Goal: Task Accomplishment & Management: Manage account settings

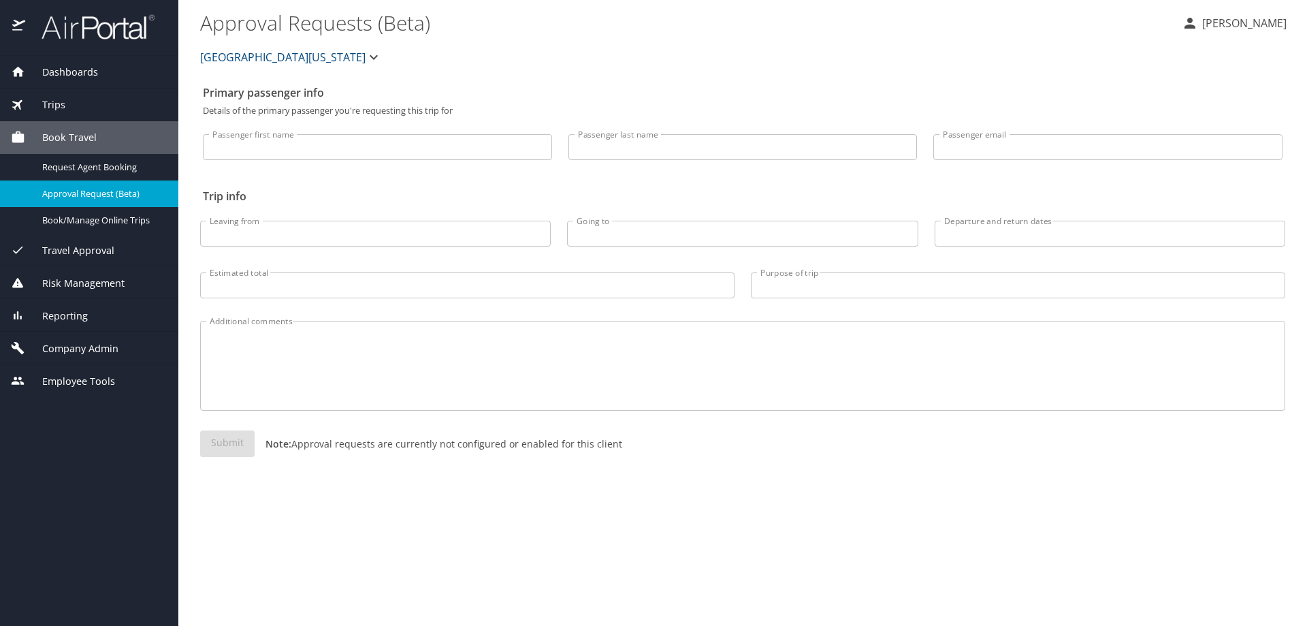
click at [88, 73] on span "Dashboards" at bounding box center [61, 72] width 73 height 15
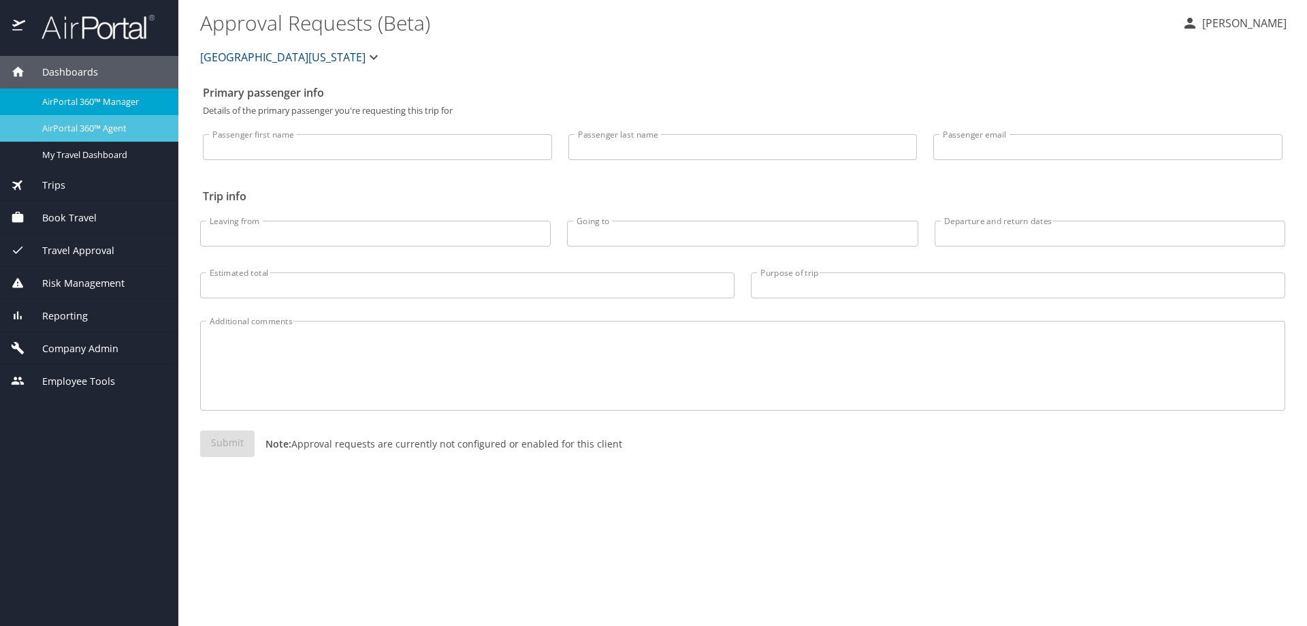
click at [82, 124] on span "AirPortal 360™ Agent" at bounding box center [102, 128] width 120 height 13
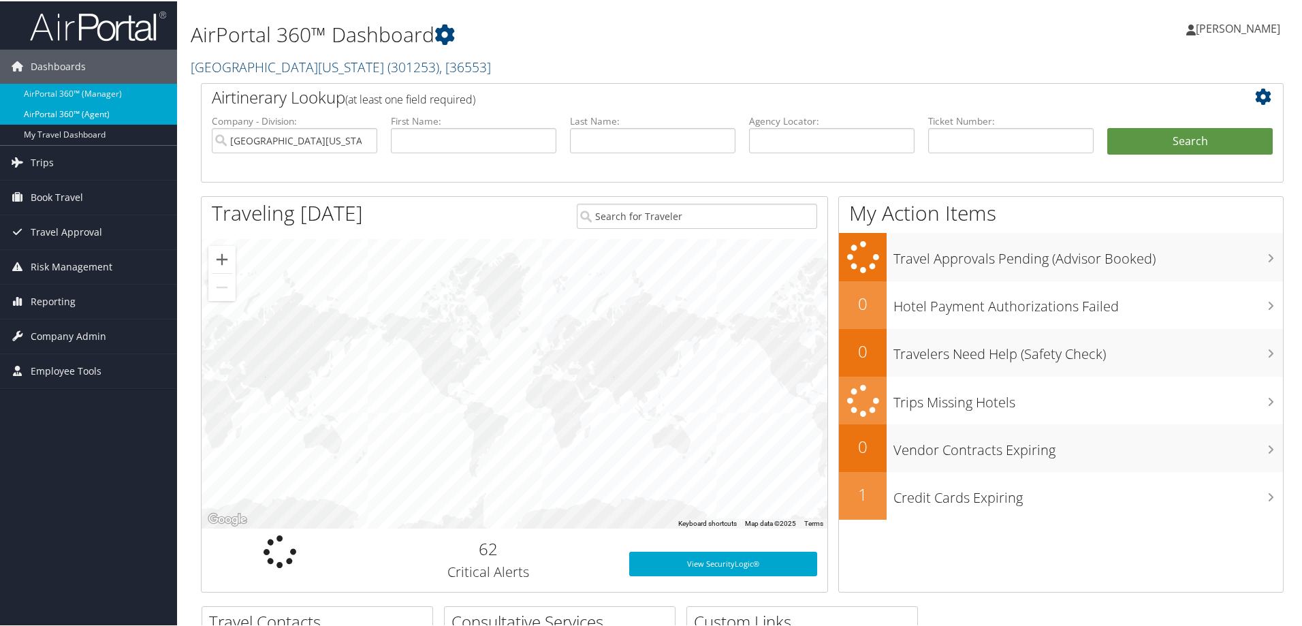
click at [86, 108] on link "AirPortal 360™ (Agent)" at bounding box center [88, 113] width 177 height 20
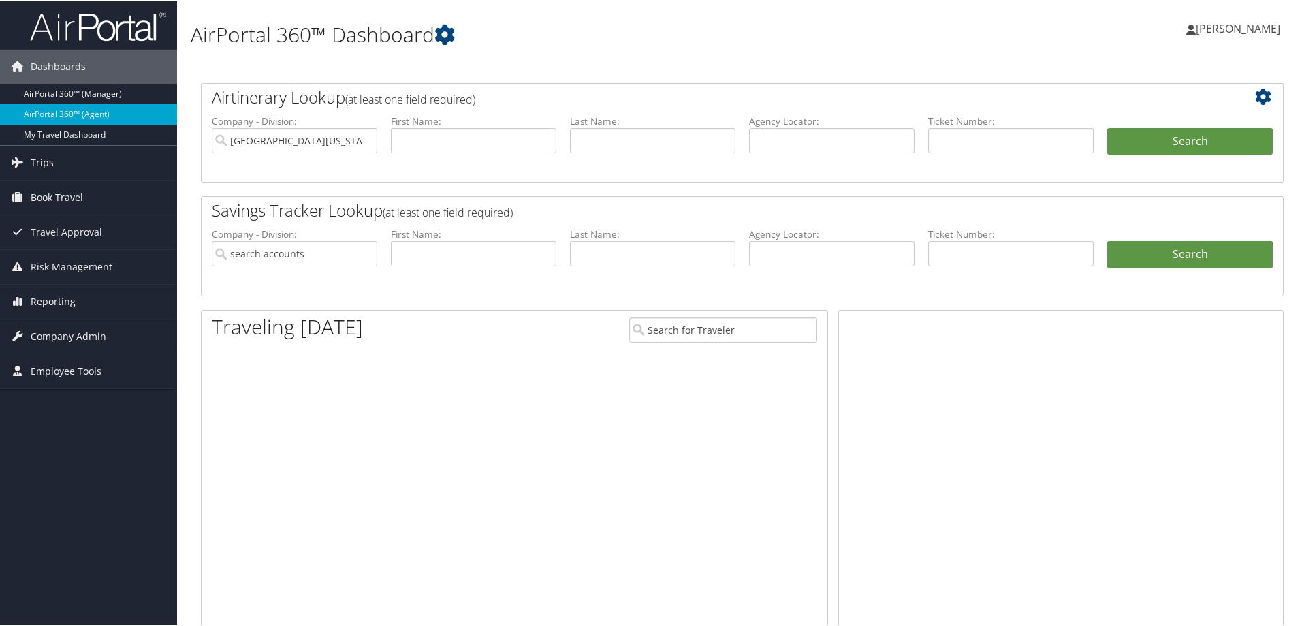
type input "[GEOGRAPHIC_DATA][US_STATE]"
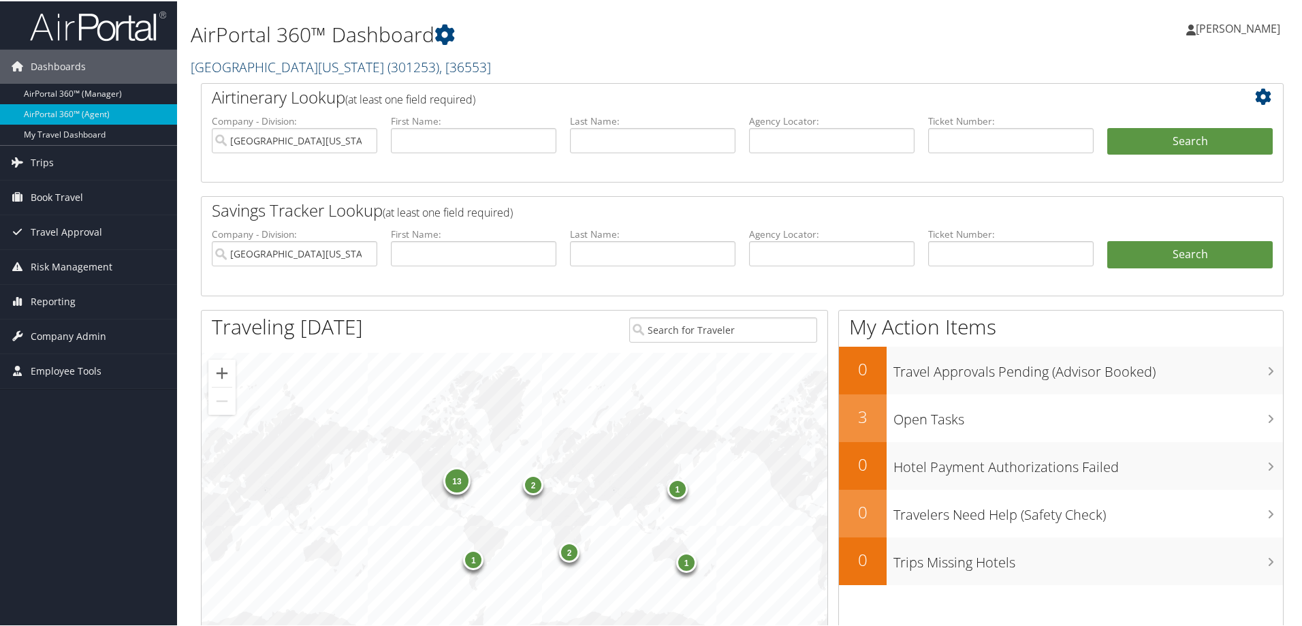
click at [439, 66] on span ", [ 36553 ]" at bounding box center [465, 66] width 52 height 18
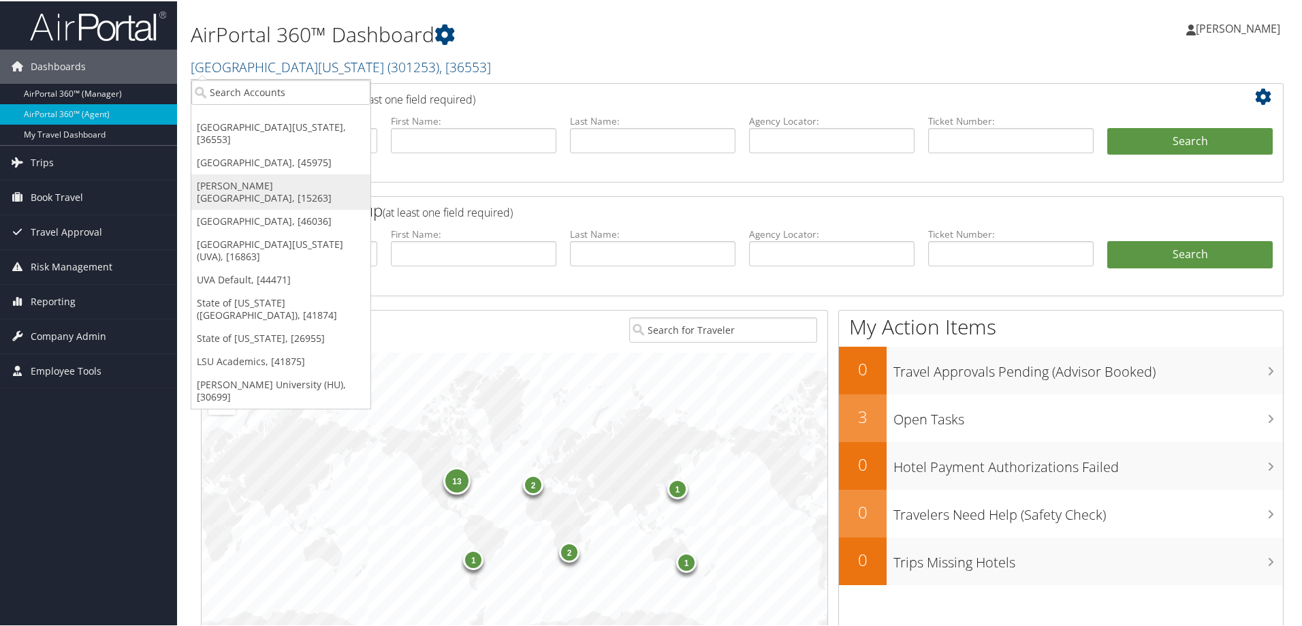
click at [258, 176] on link "[PERSON_NAME][GEOGRAPHIC_DATA], [15263]" at bounding box center [280, 190] width 179 height 35
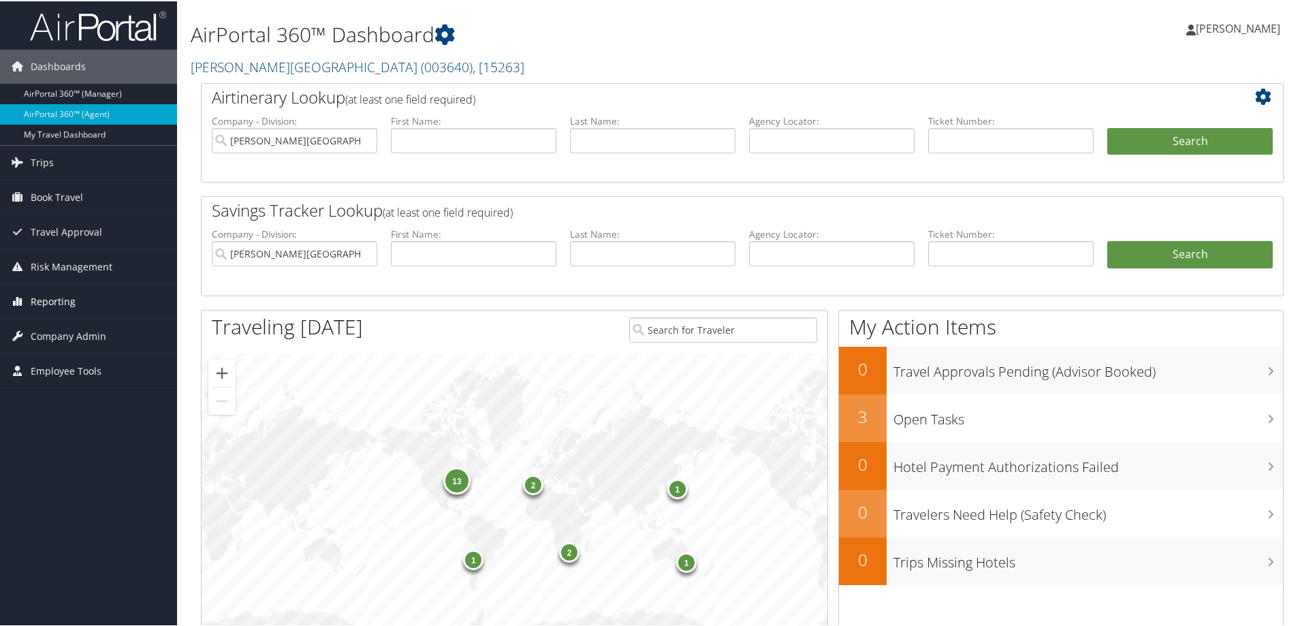
click at [55, 302] on span "Reporting" at bounding box center [53, 300] width 45 height 34
click at [79, 413] on span "Company Admin" at bounding box center [69, 417] width 76 height 34
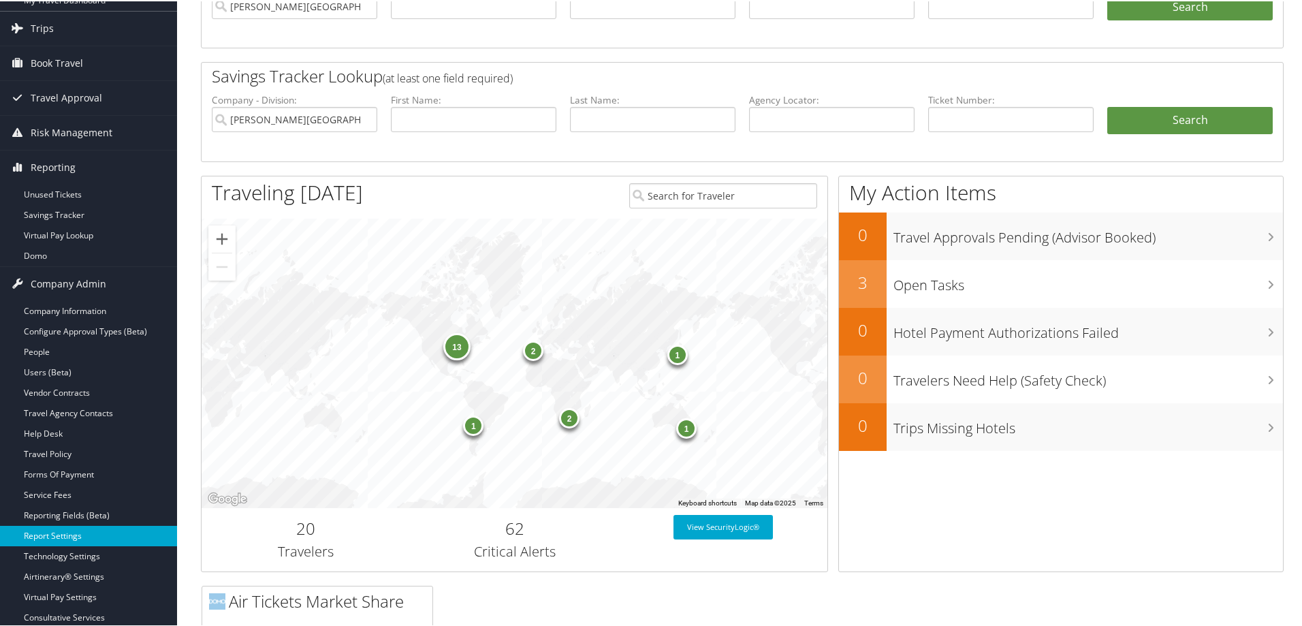
scroll to position [136, 0]
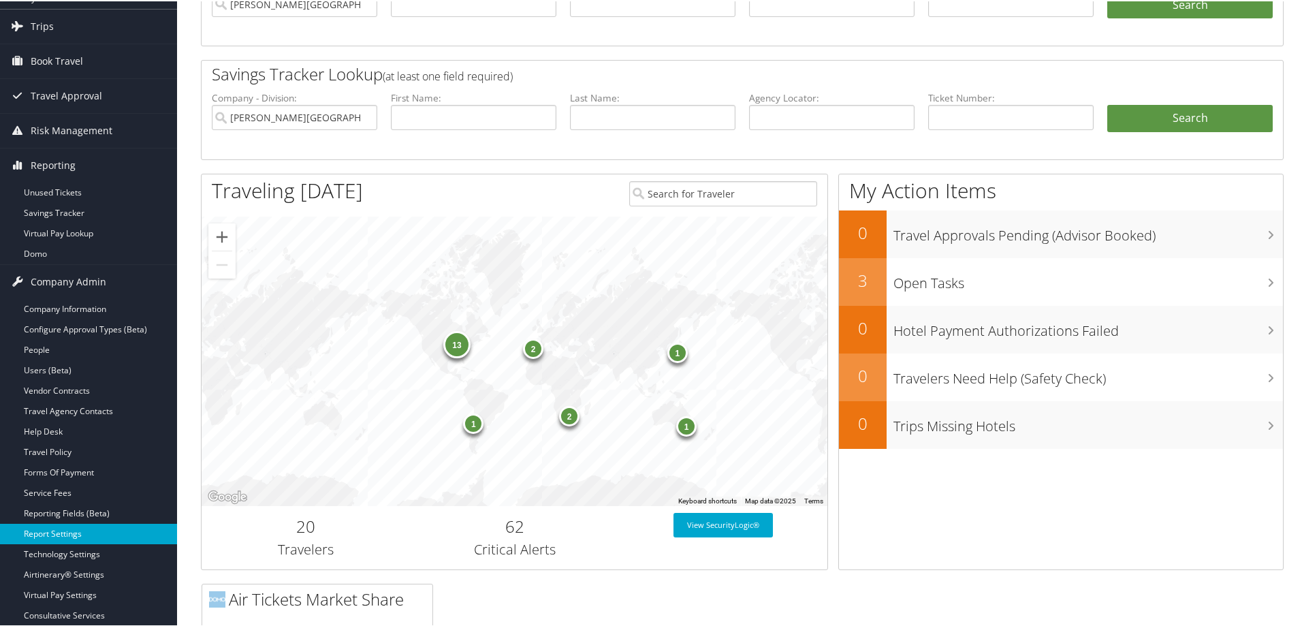
click at [51, 526] on link "Report Settings" at bounding box center [88, 532] width 177 height 20
